Goal: Transaction & Acquisition: Purchase product/service

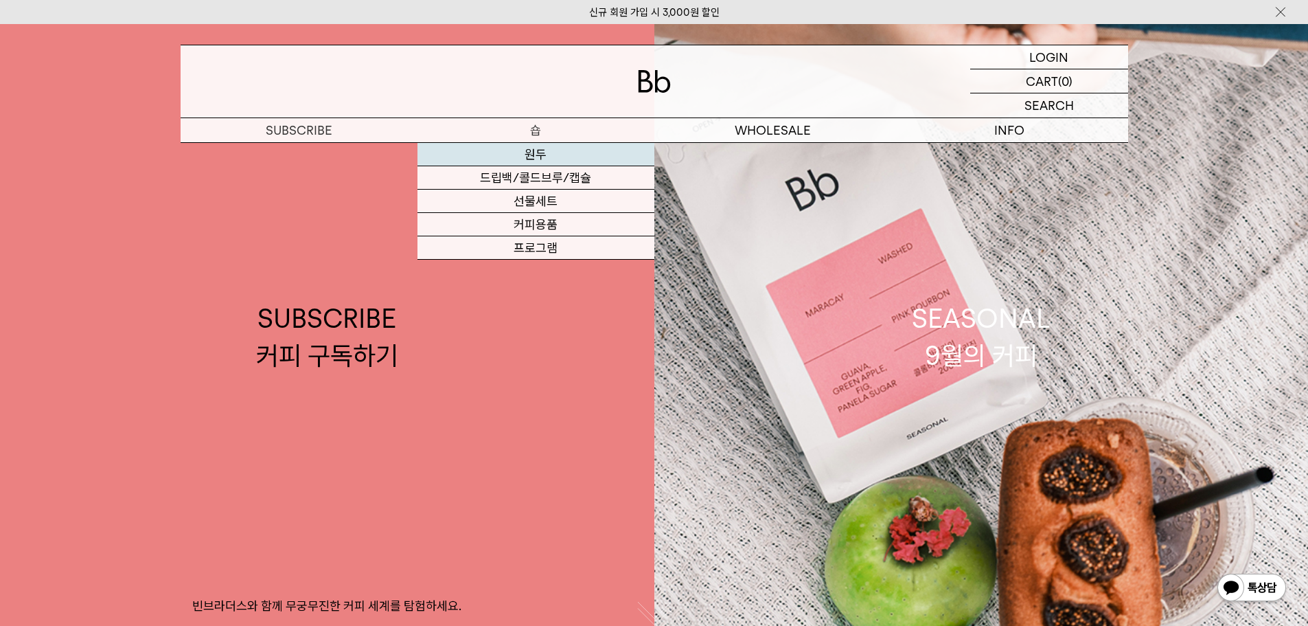
click at [532, 152] on link "원두" at bounding box center [536, 154] width 237 height 23
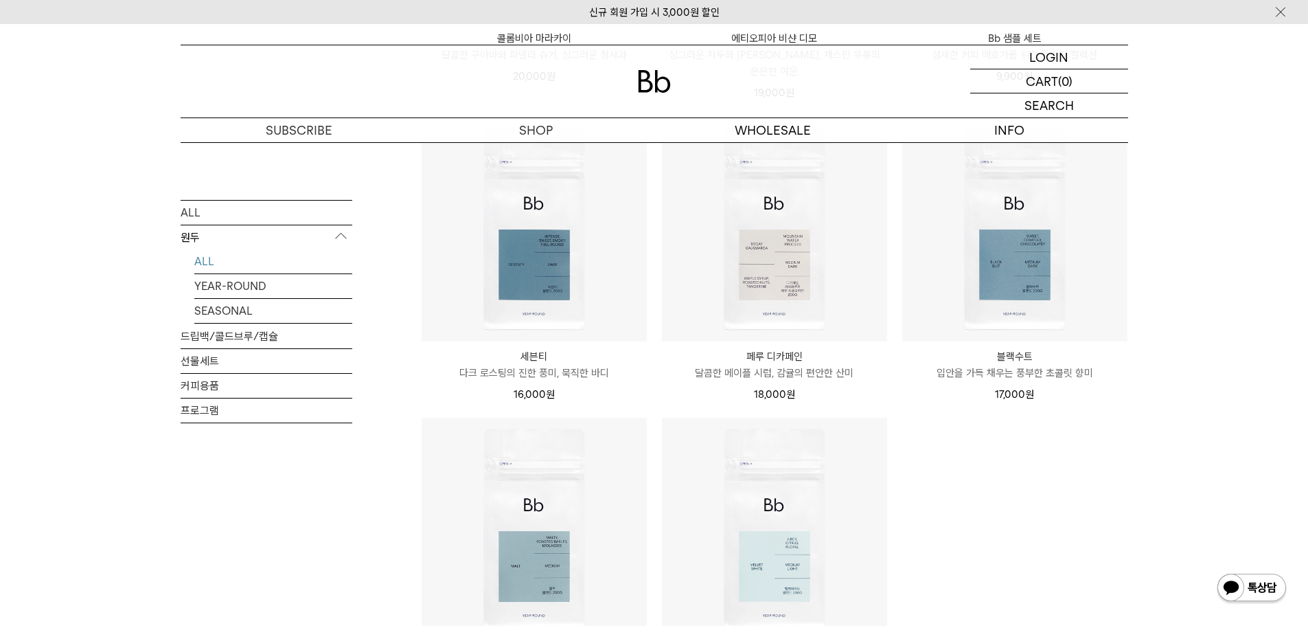
scroll to position [1236, 0]
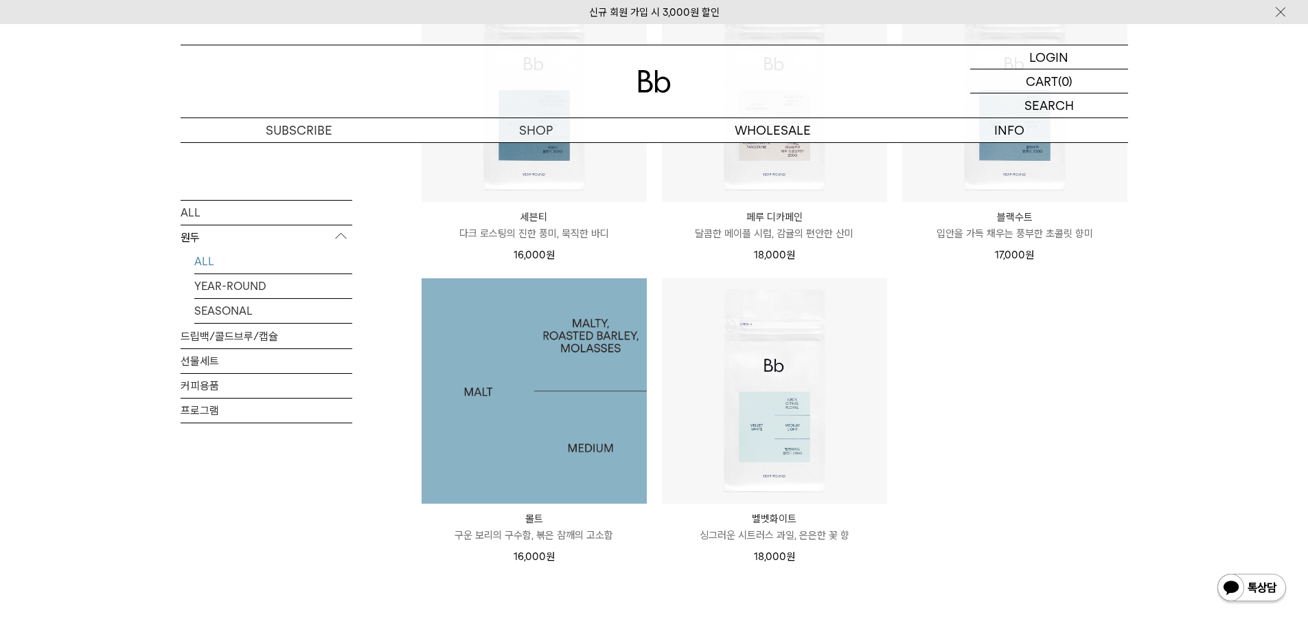
click at [544, 373] on img at bounding box center [534, 390] width 225 height 225
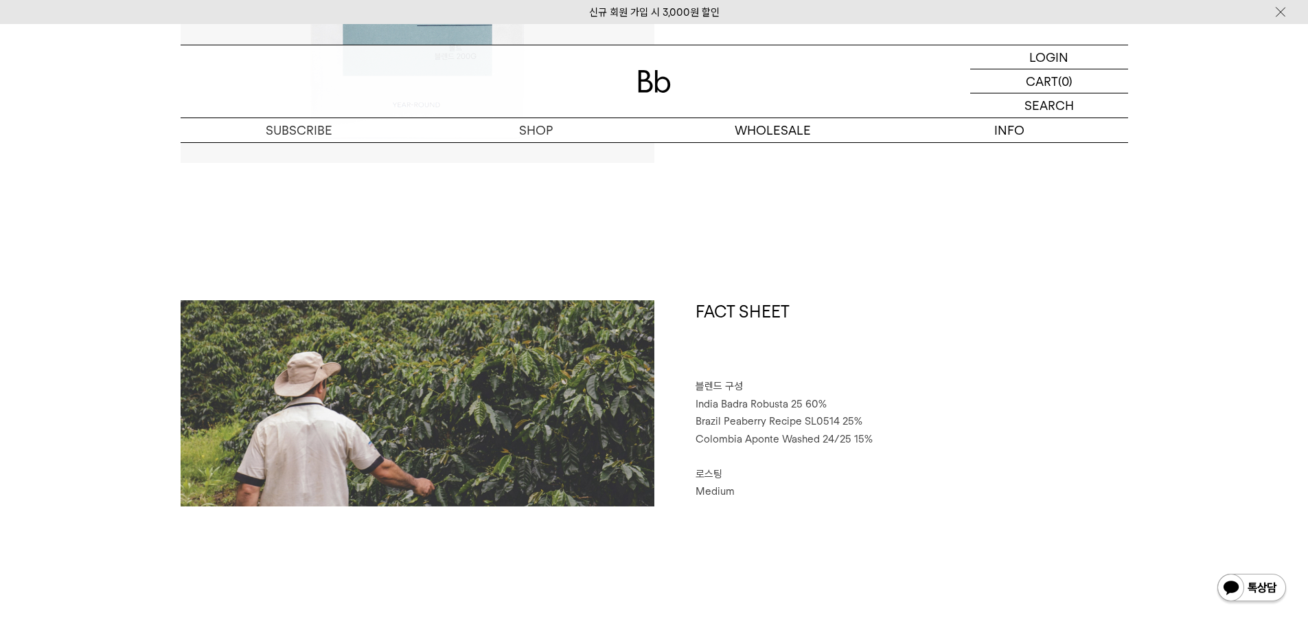
scroll to position [618, 0]
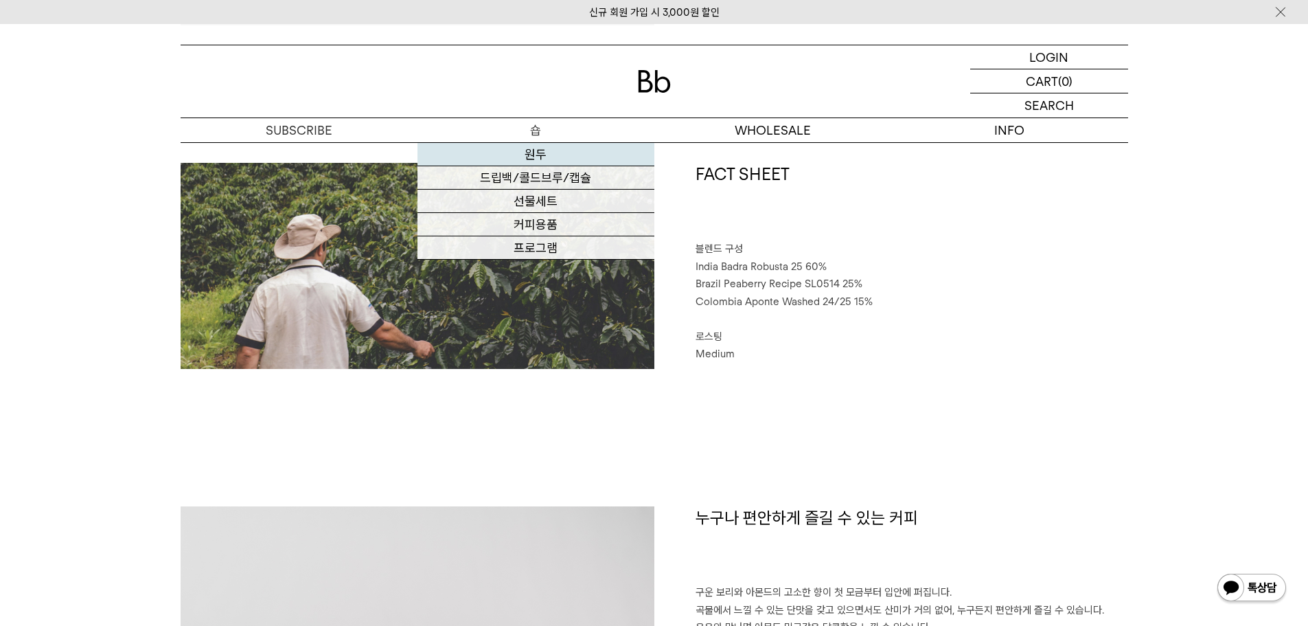
click at [519, 148] on link "원두" at bounding box center [536, 154] width 237 height 23
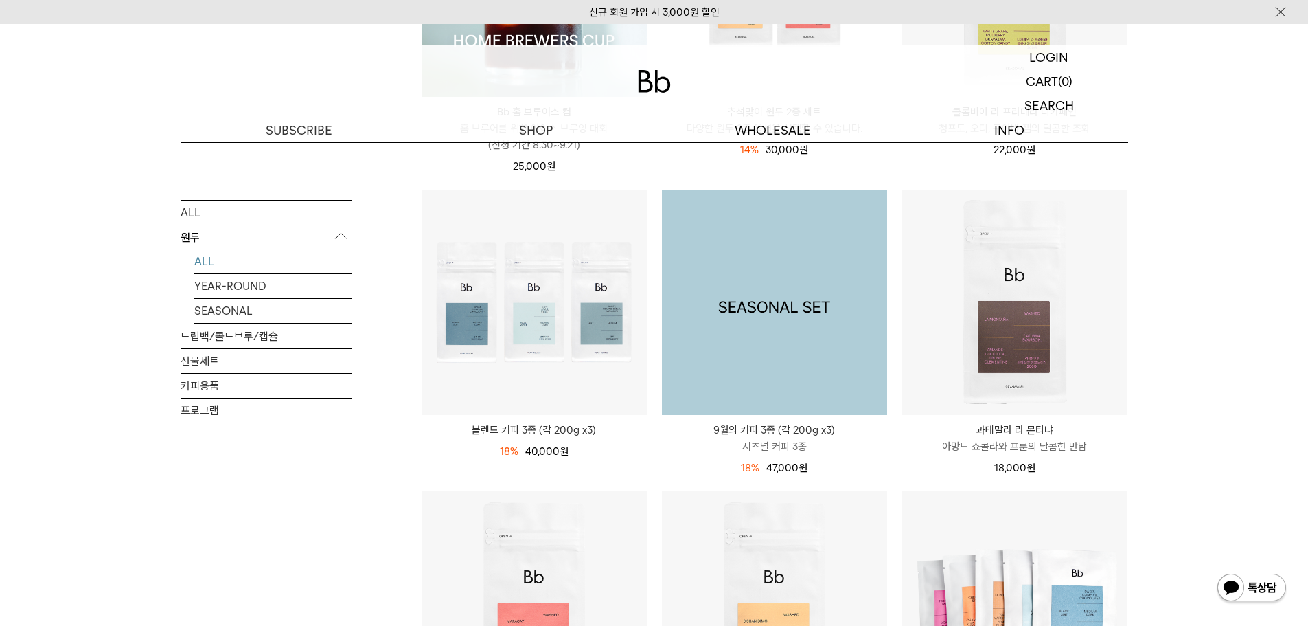
scroll to position [481, 0]
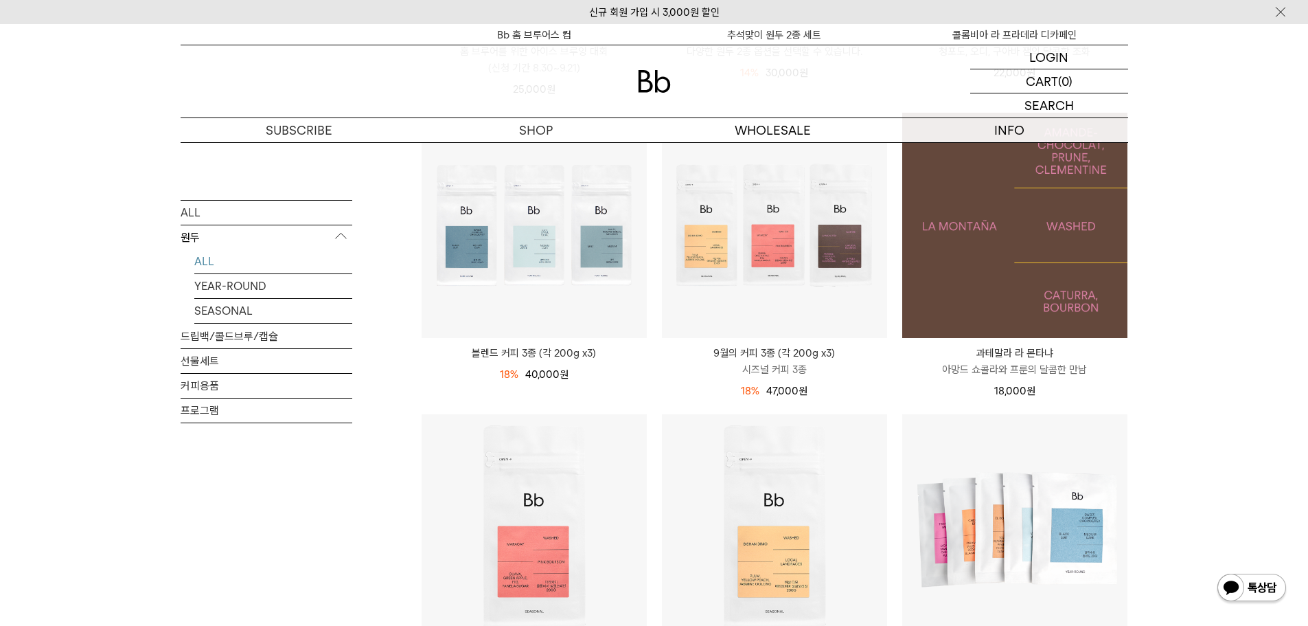
click at [1019, 247] on img at bounding box center [1015, 225] width 225 height 225
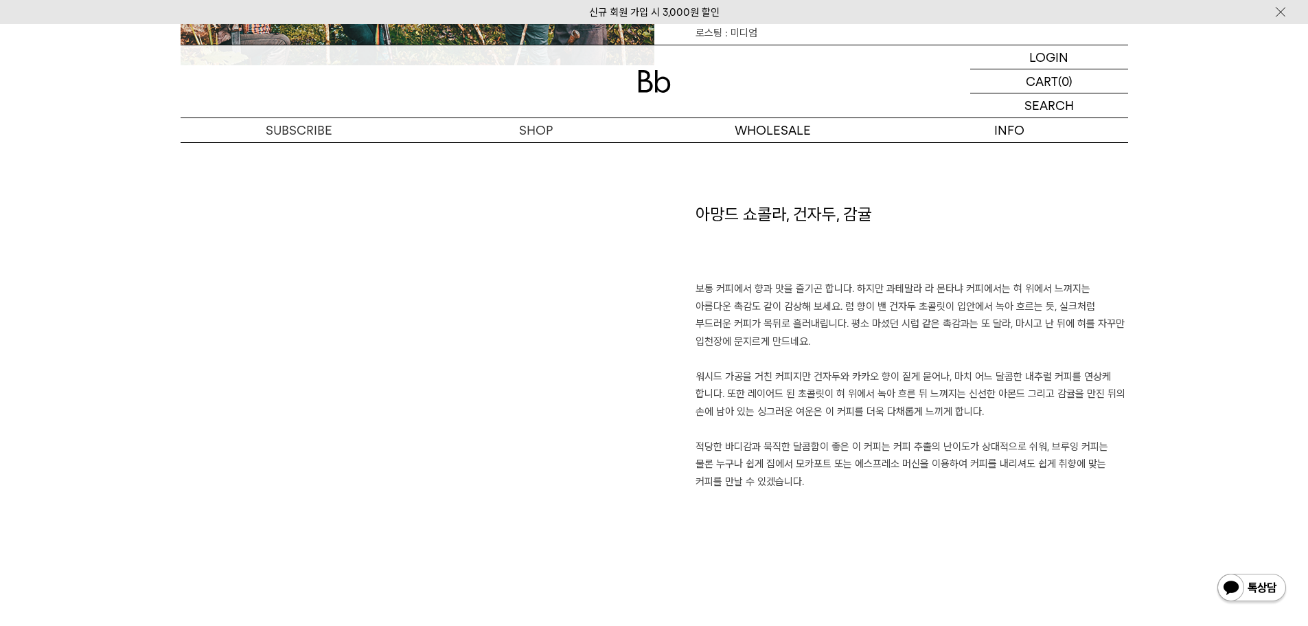
scroll to position [962, 0]
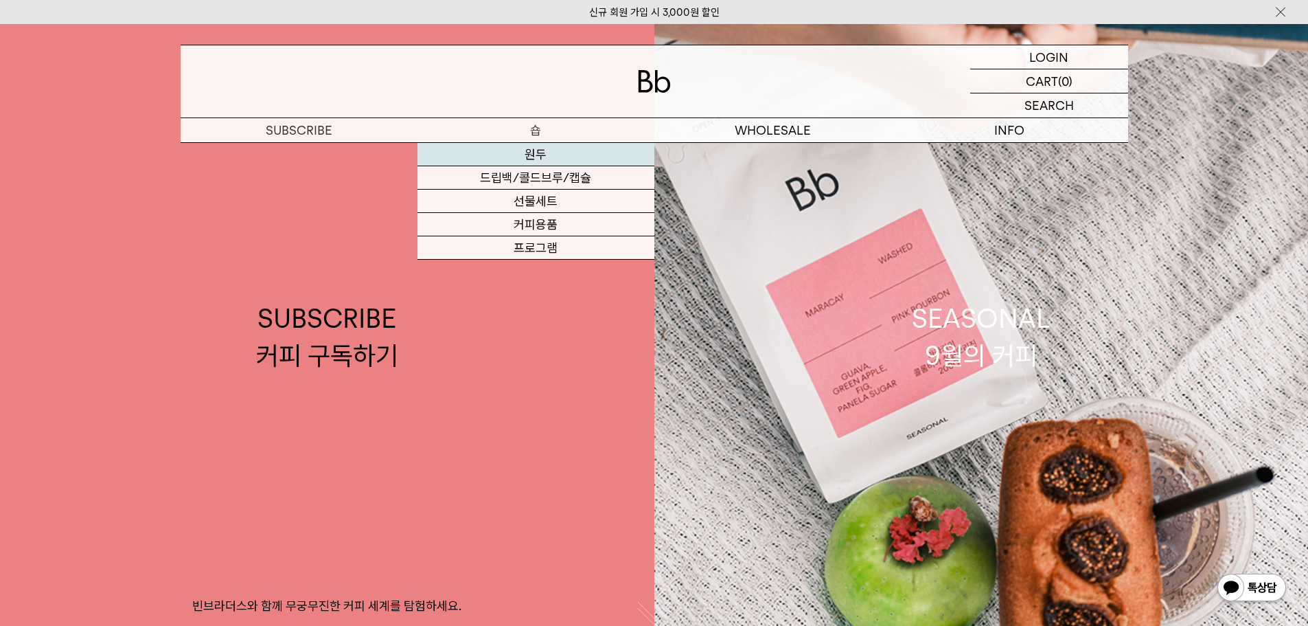
click at [521, 148] on link "원두" at bounding box center [536, 154] width 237 height 23
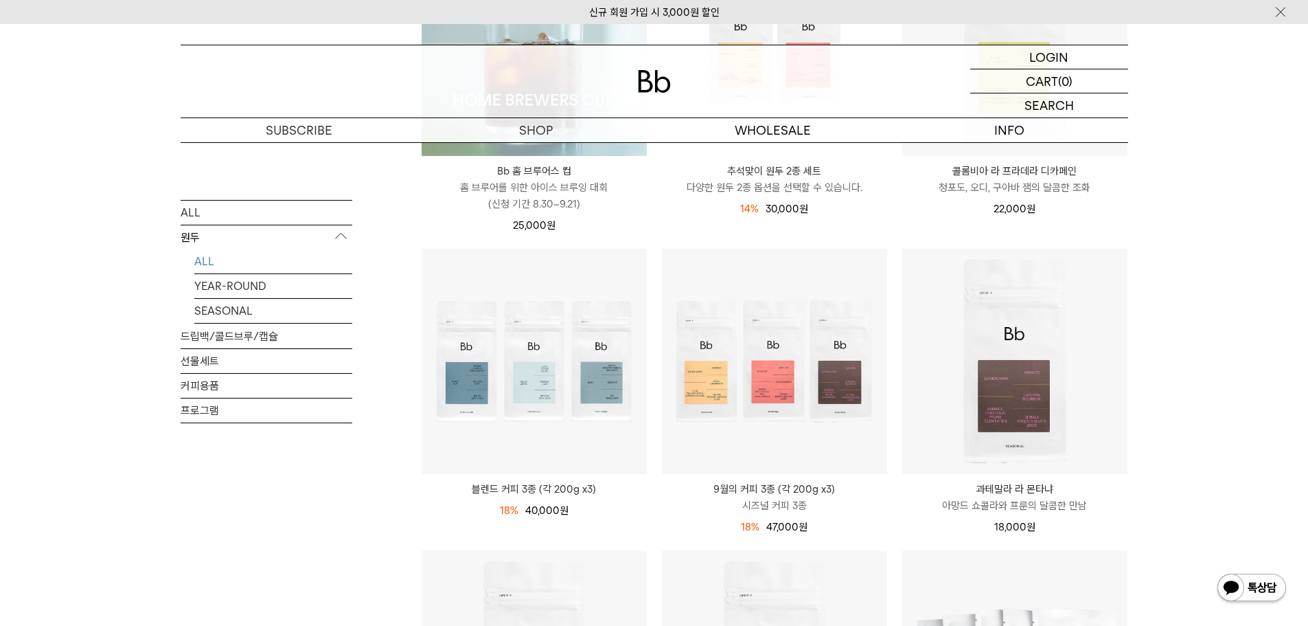
scroll to position [343, 0]
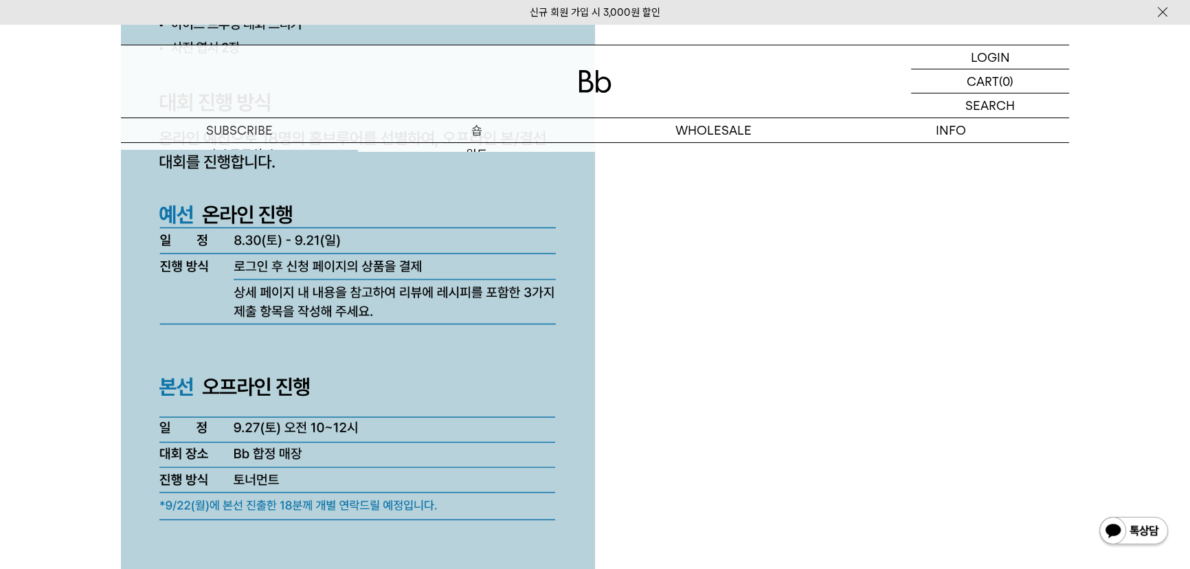
scroll to position [3434, 0]
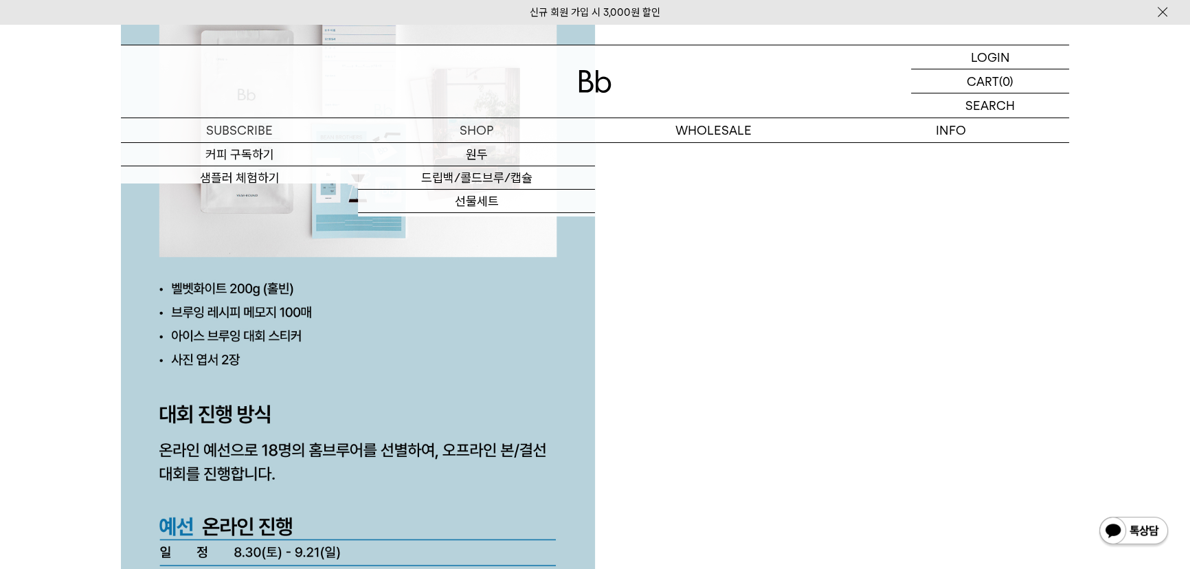
click at [577, 87] on div at bounding box center [595, 81] width 948 height 72
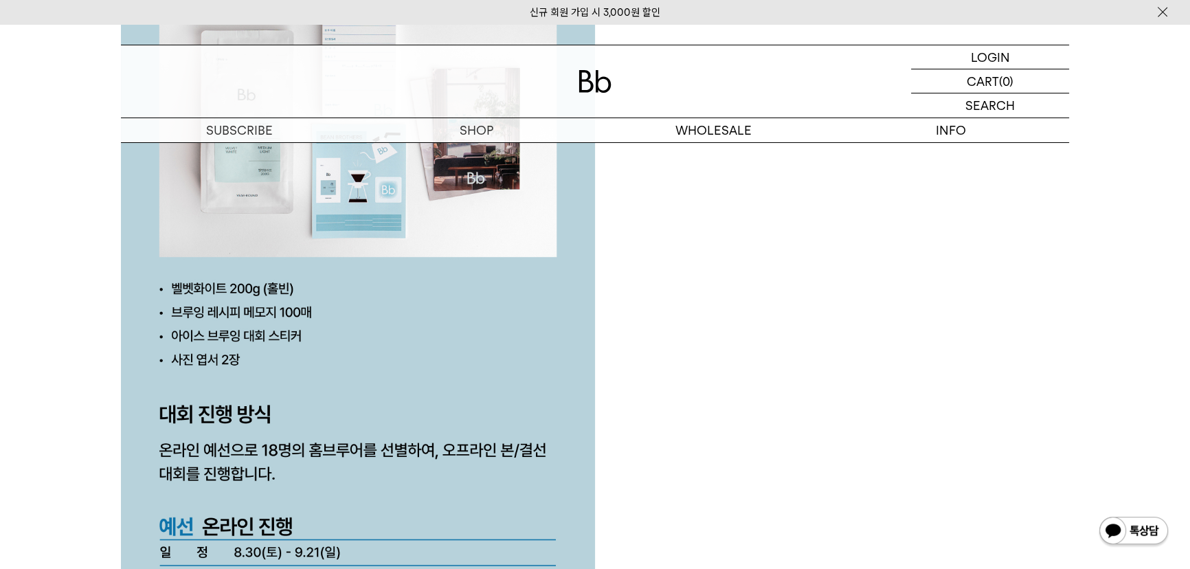
click at [602, 78] on img at bounding box center [594, 81] width 33 height 23
